Goal: Information Seeking & Learning: Learn about a topic

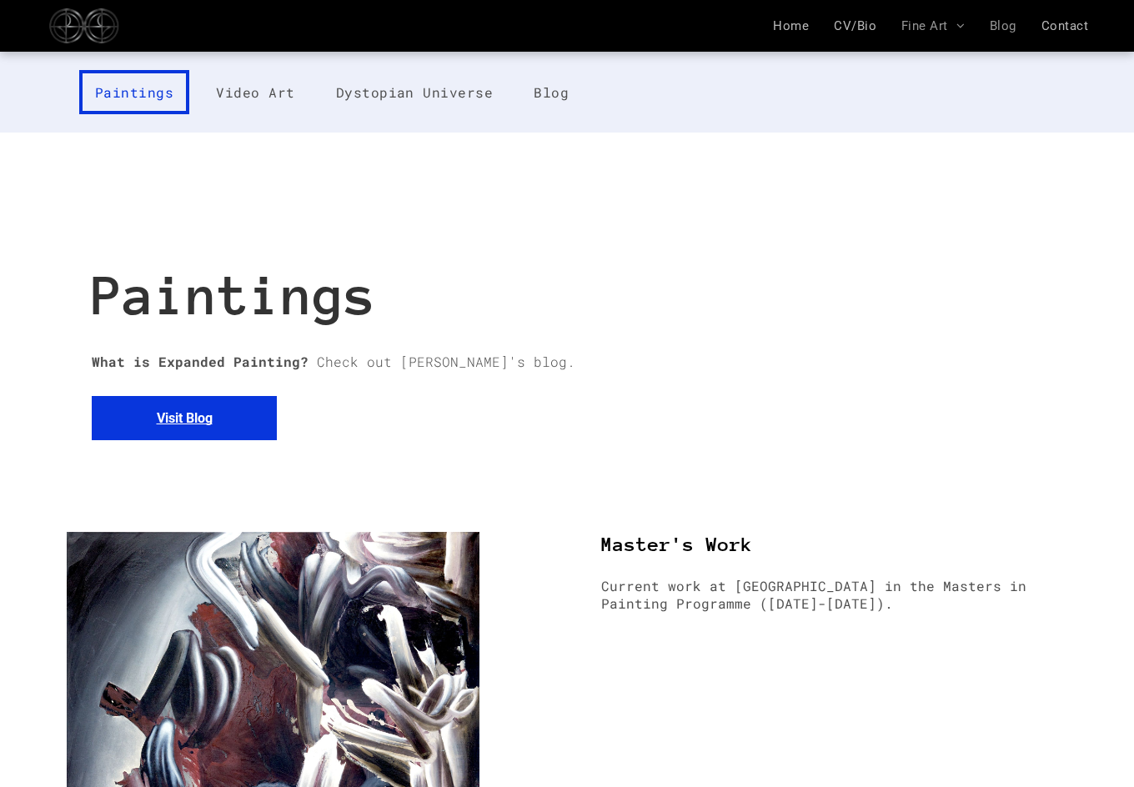
click at [1010, 21] on span "Blog" at bounding box center [1002, 25] width 27 height 15
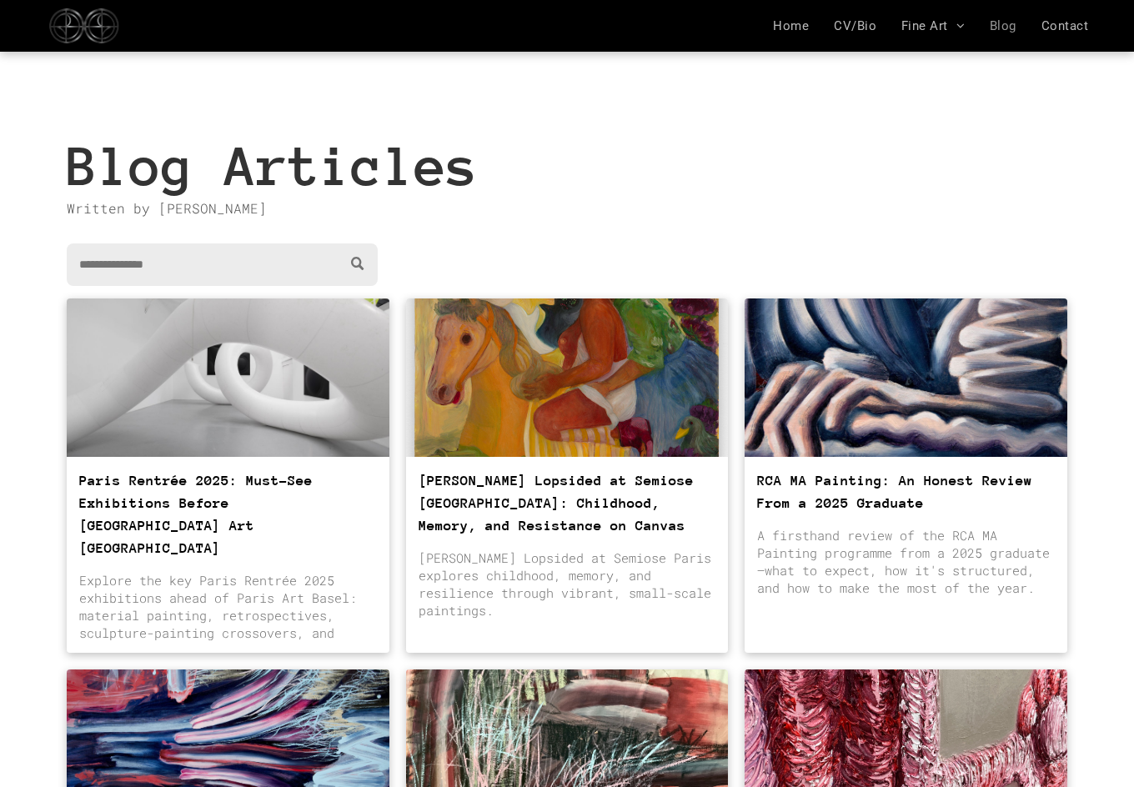
click at [295, 430] on div at bounding box center [228, 377] width 342 height 168
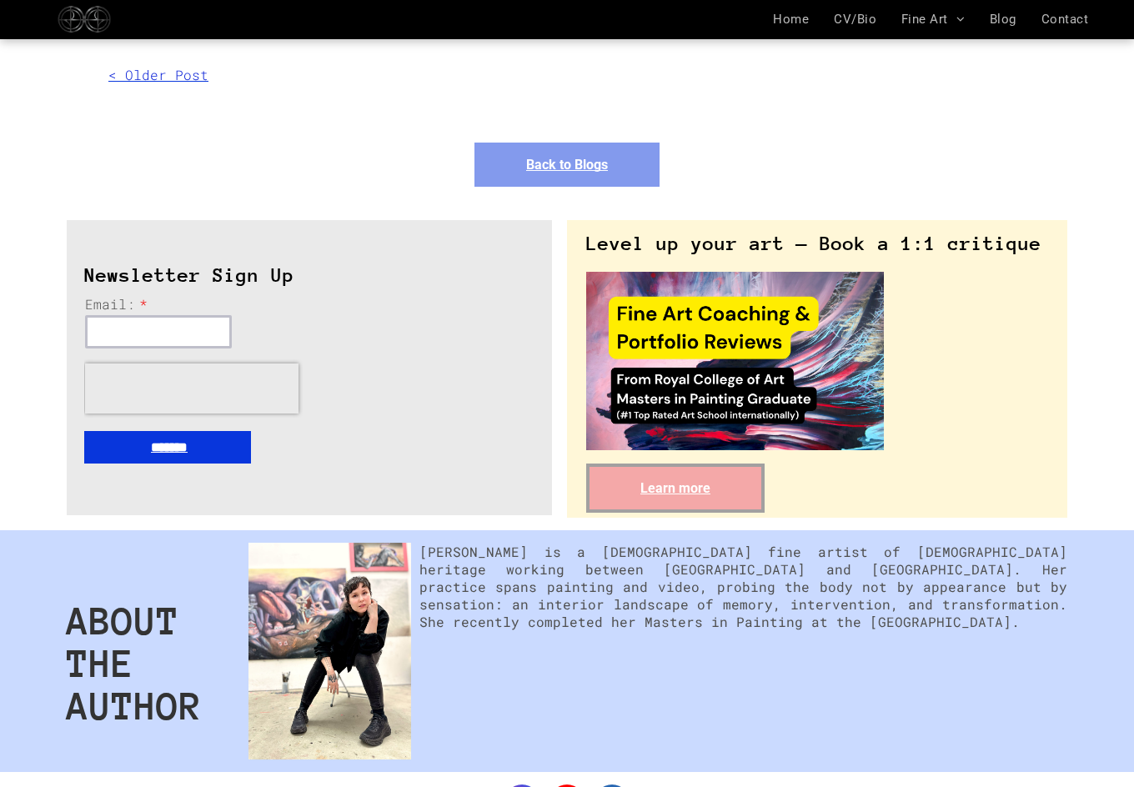
scroll to position [9018, 0]
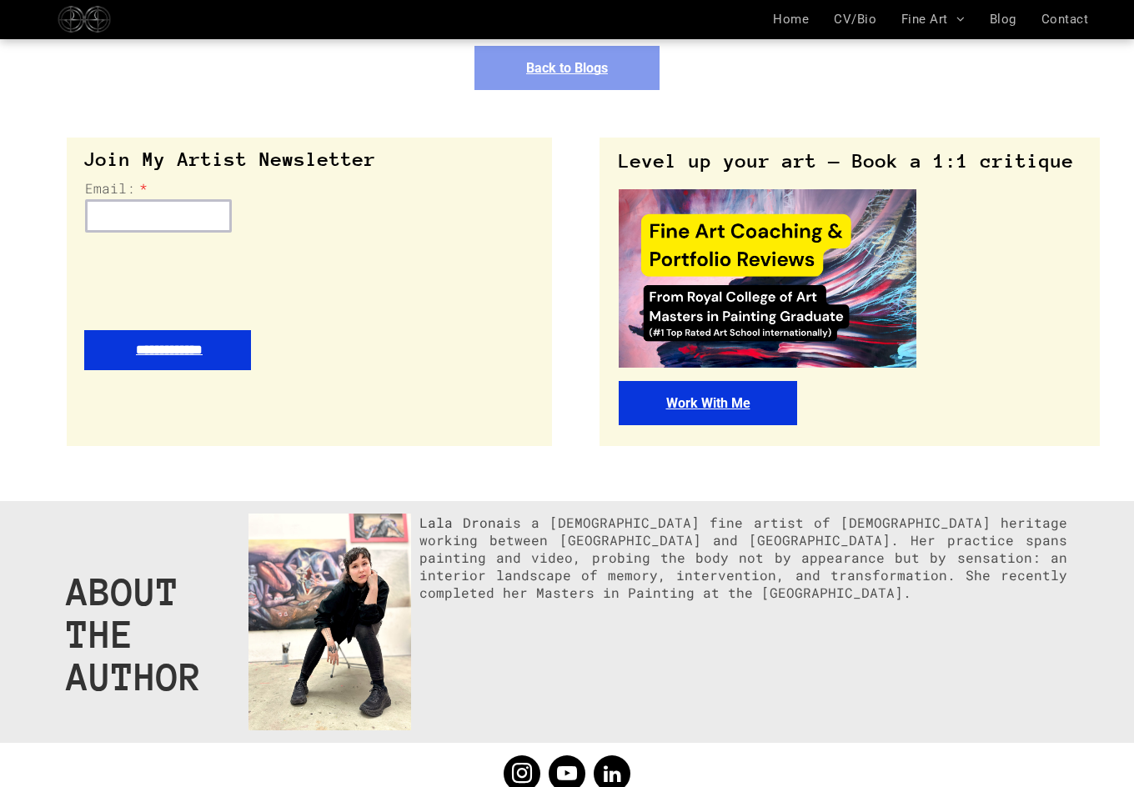
scroll to position [9118, 0]
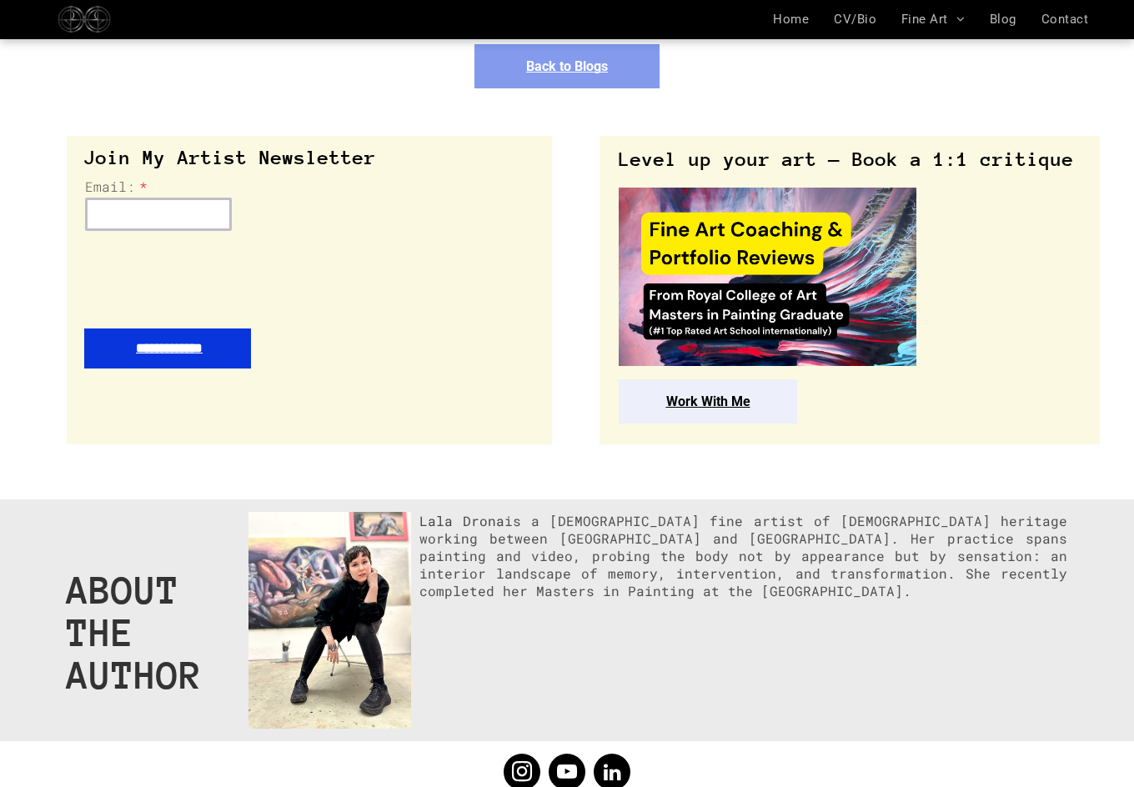
click at [715, 393] on span "Work With Me" at bounding box center [708, 401] width 84 height 16
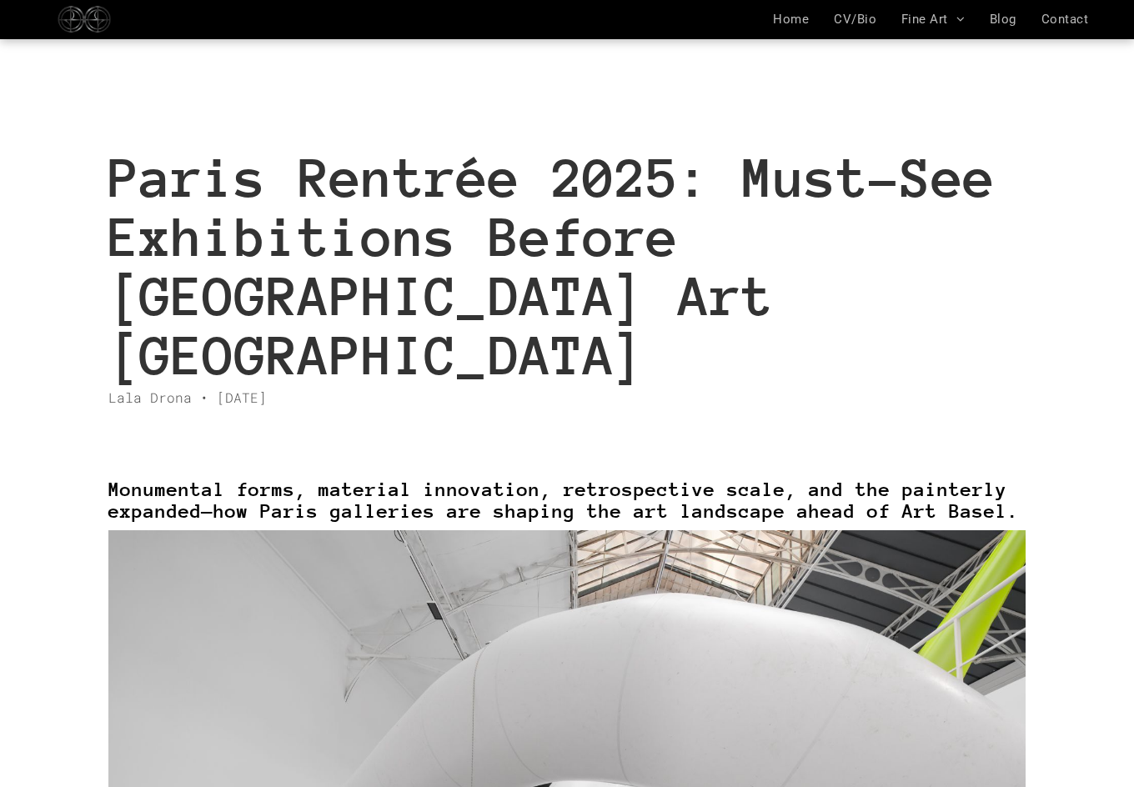
scroll to position [0, 0]
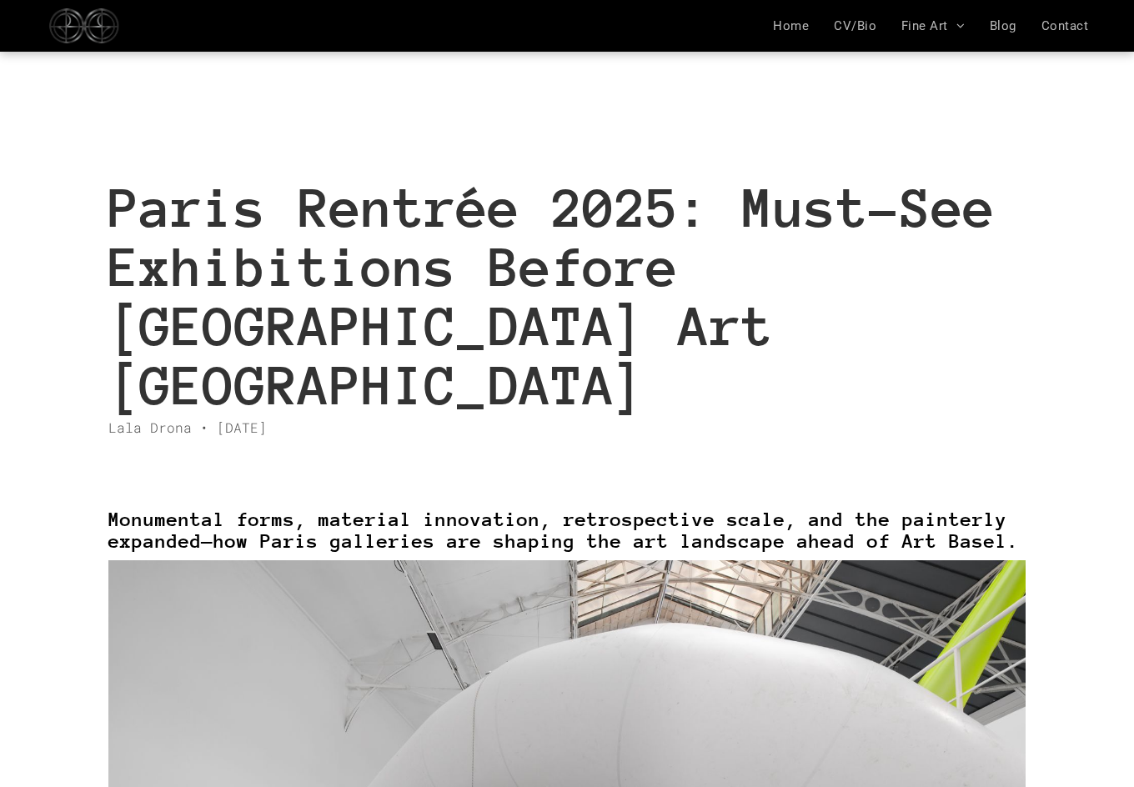
click at [513, 141] on div "Paris Rentrée 2025: Must-See Exhibitions Before [GEOGRAPHIC_DATA] Art [GEOGRAPH…" at bounding box center [567, 257] width 1134 height 411
